Goal: Information Seeking & Learning: Learn about a topic

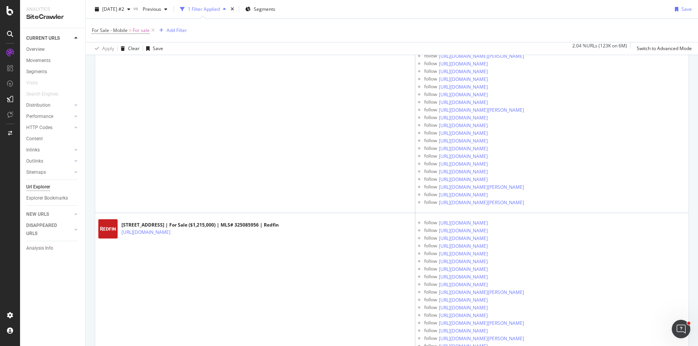
scroll to position [3080, 0]
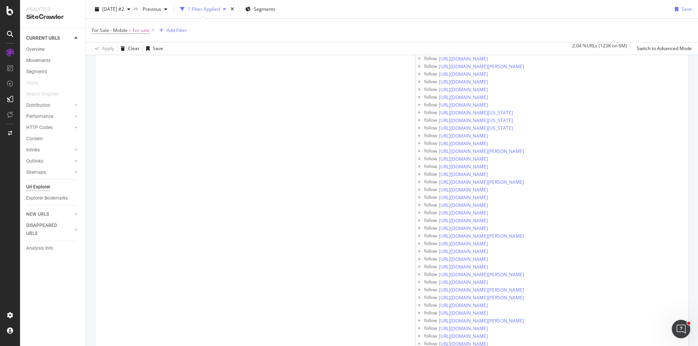
scroll to position [0, 0]
